Goal: Transaction & Acquisition: Purchase product/service

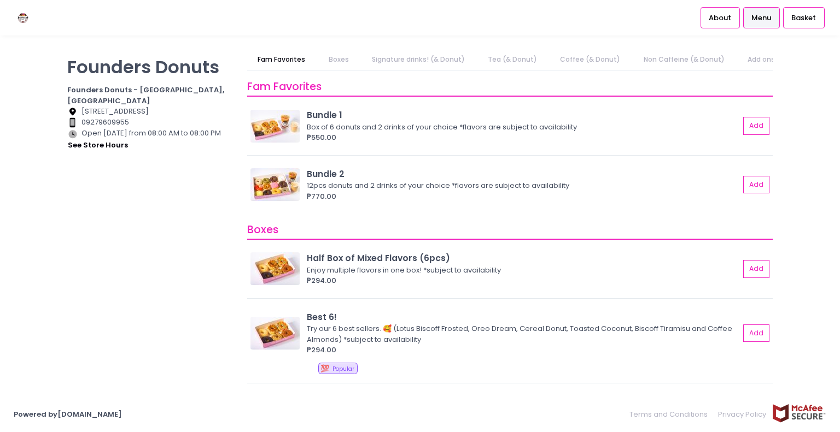
click at [123, 173] on div "Founders Donuts Founders Donuts - [GEOGRAPHIC_DATA], [GEOGRAPHIC_DATA] Location…" at bounding box center [151, 210] width 180 height 323
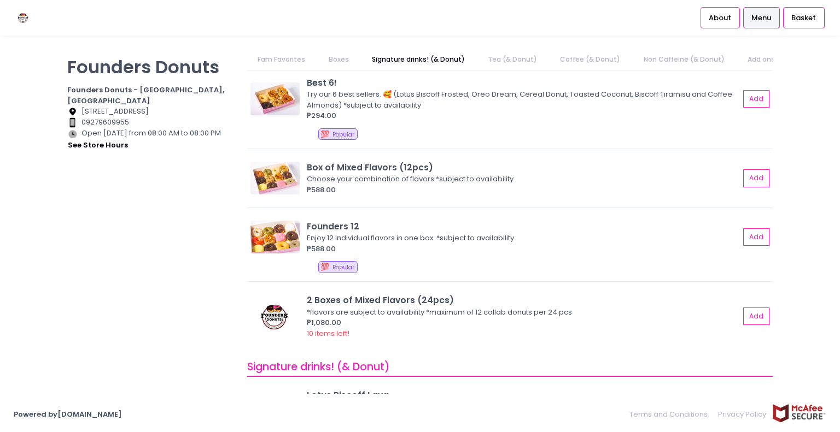
scroll to position [234, 0]
click at [351, 307] on div "*flavors are subject to availability *maximum of 12 collab donuts per 24 pcs" at bounding box center [521, 312] width 429 height 11
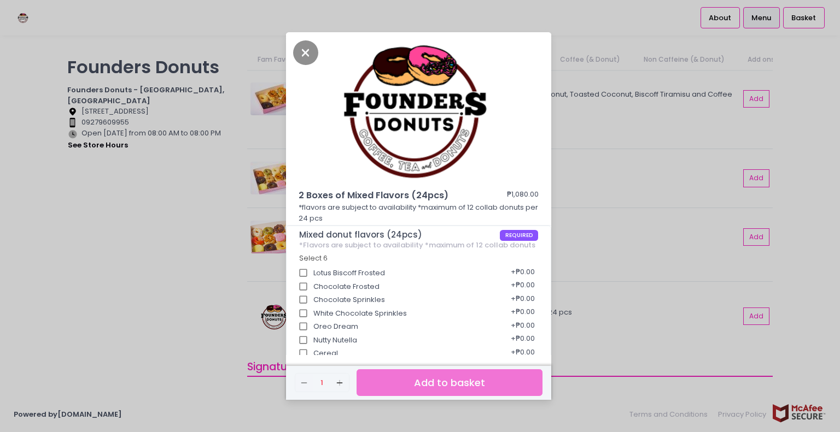
click at [233, 297] on div "2 Boxes of Mixed Flavors (24pcs) ₱1,080.00 *flavors are subject to availability…" at bounding box center [420, 216] width 840 height 432
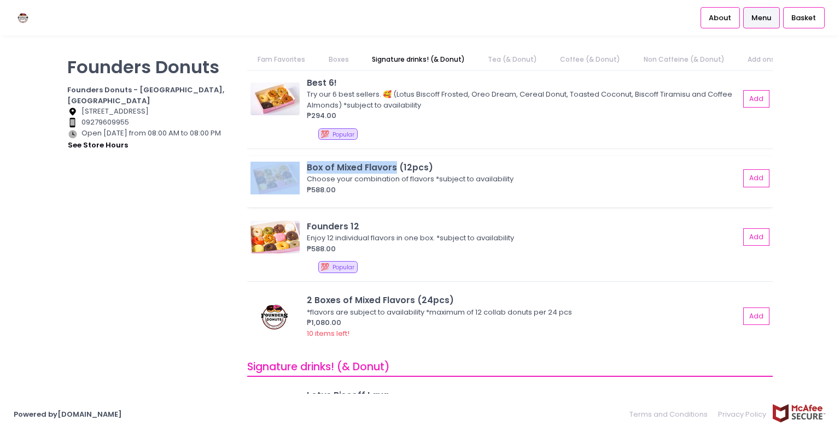
drag, startPoint x: 301, startPoint y: 161, endPoint x: 394, endPoint y: 167, distance: 92.6
click at [394, 167] on div "Box of Mixed Flavors (12pcs) Choose your combination of flavors *subject to ava…" at bounding box center [509, 178] width 518 height 34
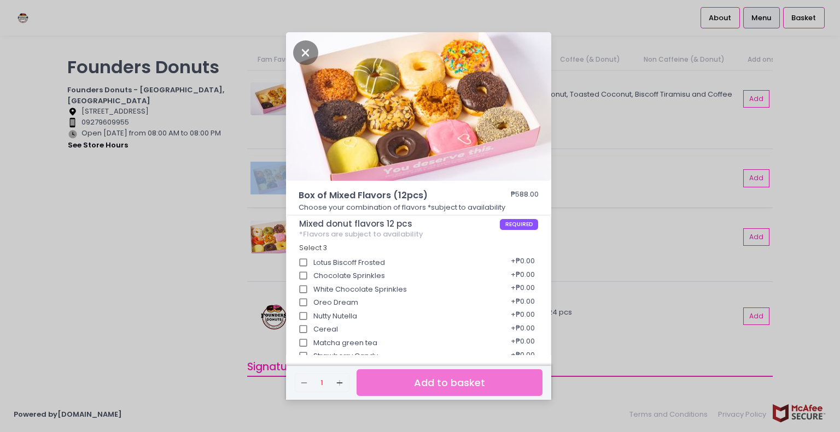
copy div "Box of Mixed Flavors"
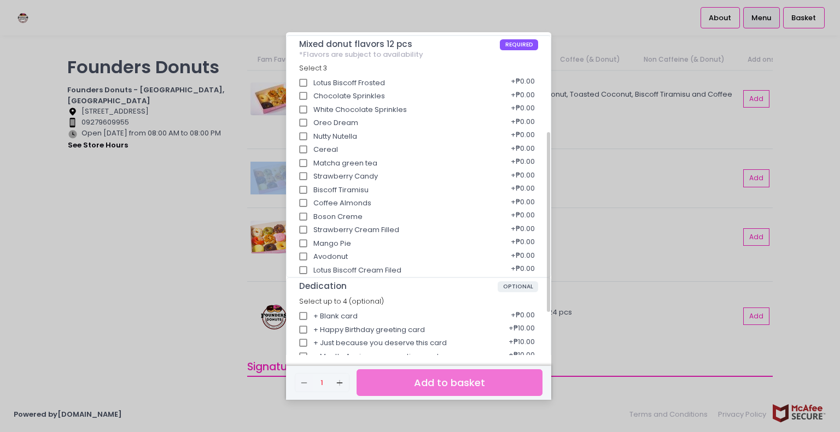
scroll to position [180, 0]
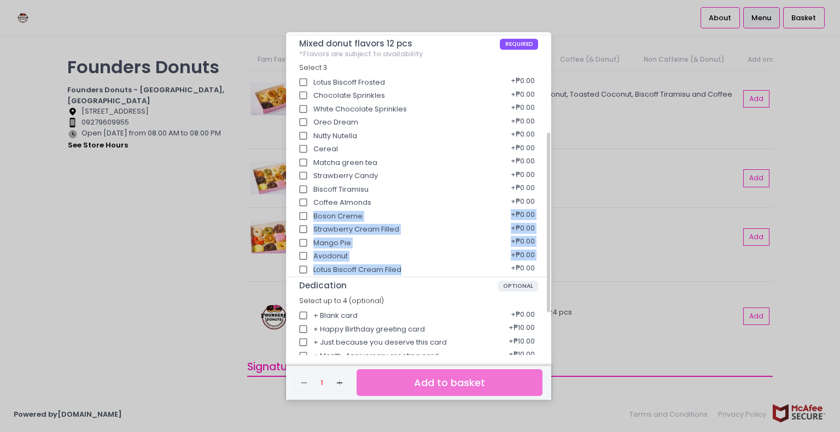
drag, startPoint x: 403, startPoint y: 269, endPoint x: 309, endPoint y: 207, distance: 112.5
click at [309, 207] on div "Lotus Biscoff Frosted + ₱0.00 Chocolate Sprinkles + ₱0.00 White Chocolate Sprin…" at bounding box center [418, 172] width 239 height 201
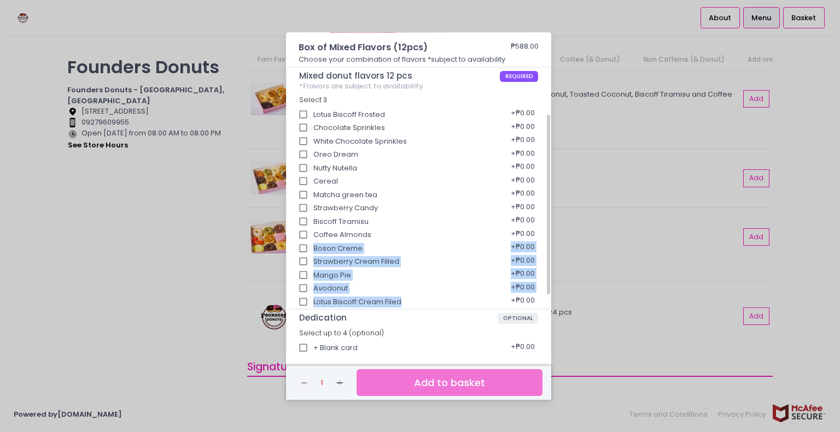
scroll to position [132, 0]
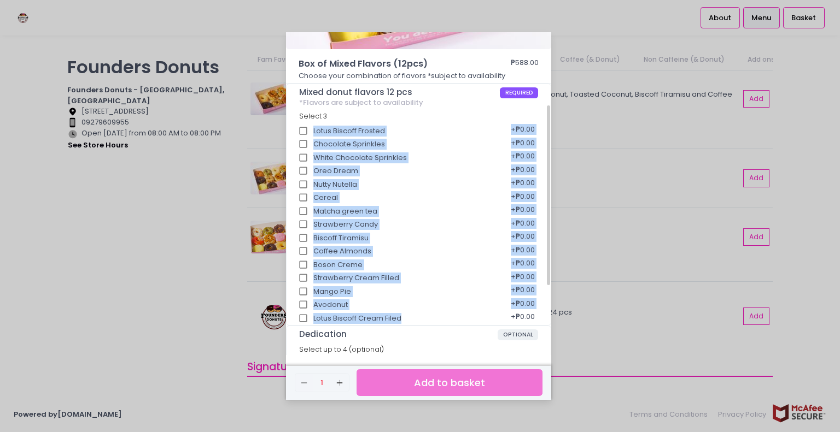
drag, startPoint x: 313, startPoint y: 128, endPoint x: 404, endPoint y: 316, distance: 208.8
click at [404, 316] on div "Lotus Biscoff Frosted + ₱0.00 Chocolate Sprinkles + ₱0.00 White Chocolate Sprin…" at bounding box center [418, 221] width 239 height 201
copy div "Lotus Biscoff Frosted + ₱0.00 Chocolate Sprinkles + ₱0.00 White Chocolate Sprin…"
